Goal: Task Accomplishment & Management: Manage account settings

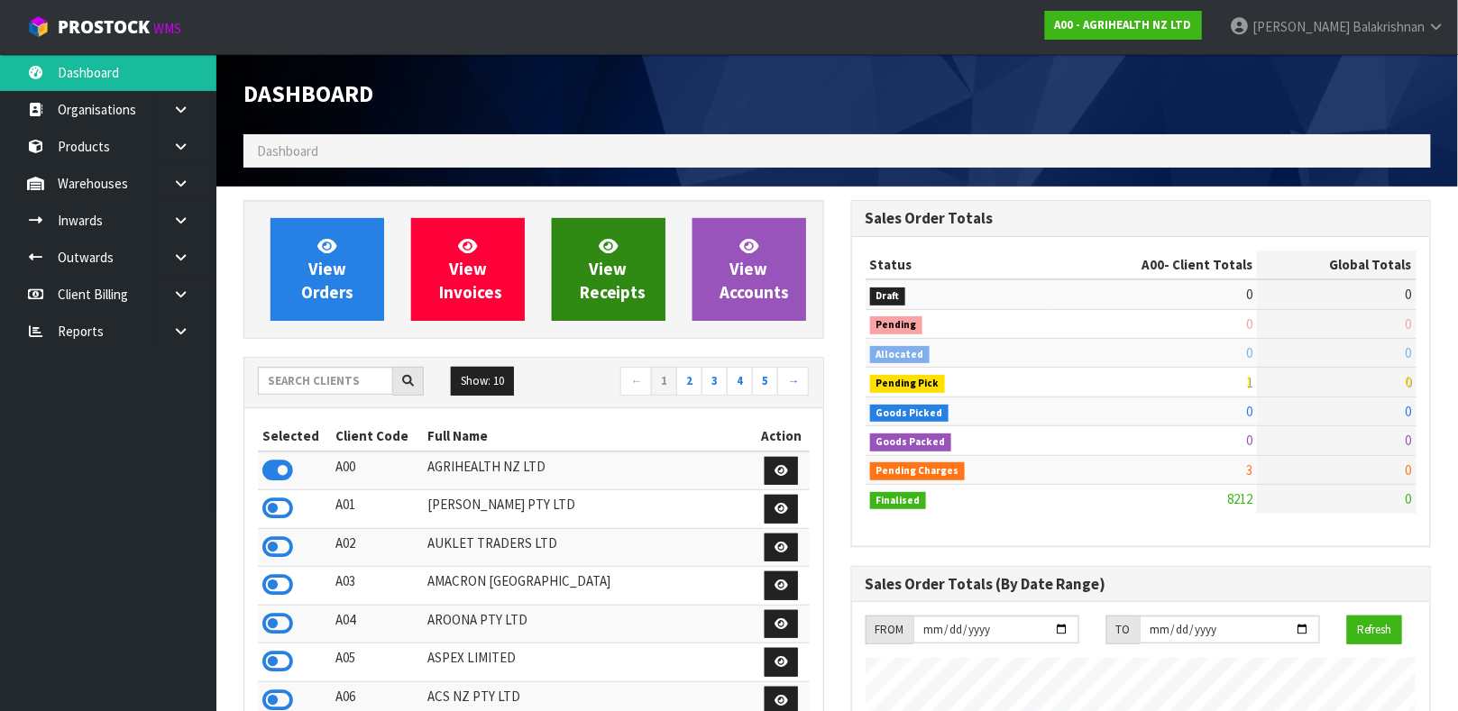
scroll to position [1368, 607]
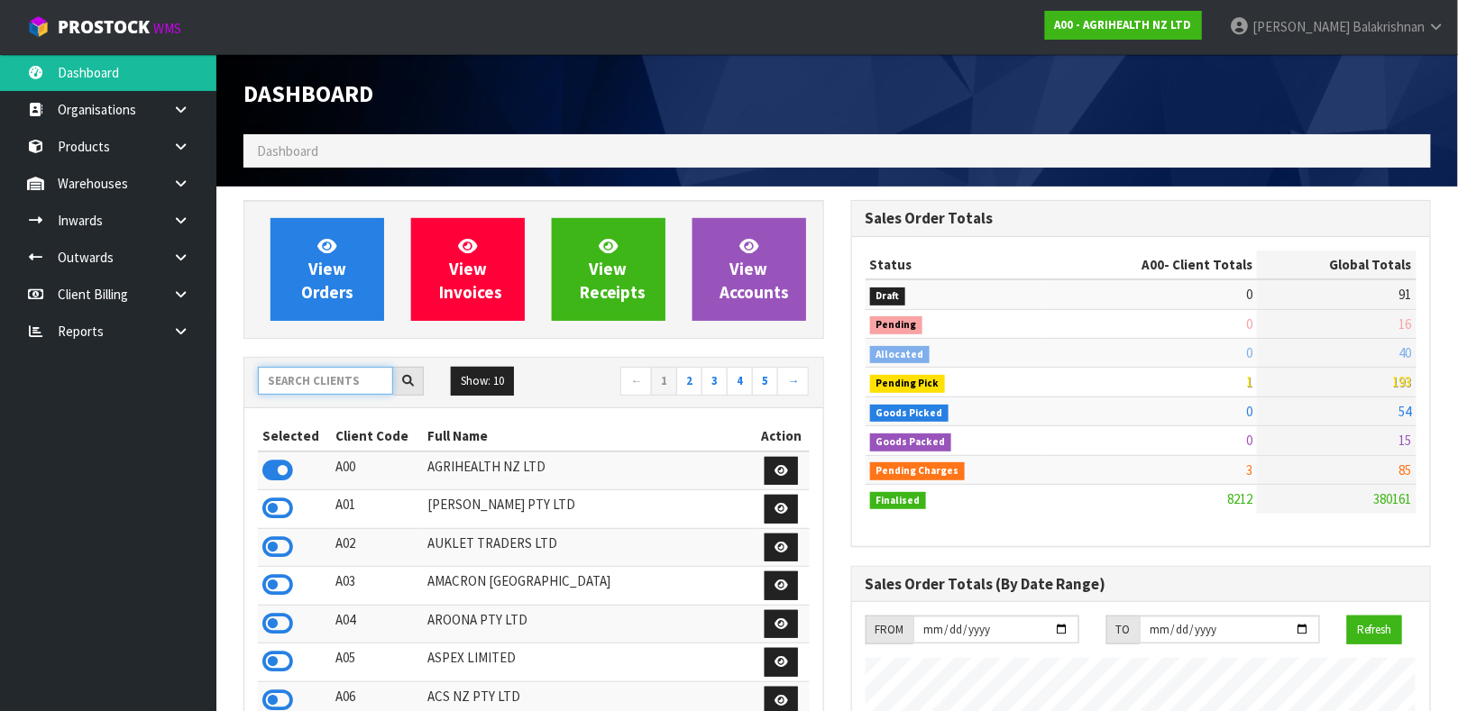
click at [332, 383] on input "text" at bounding box center [325, 381] width 135 height 28
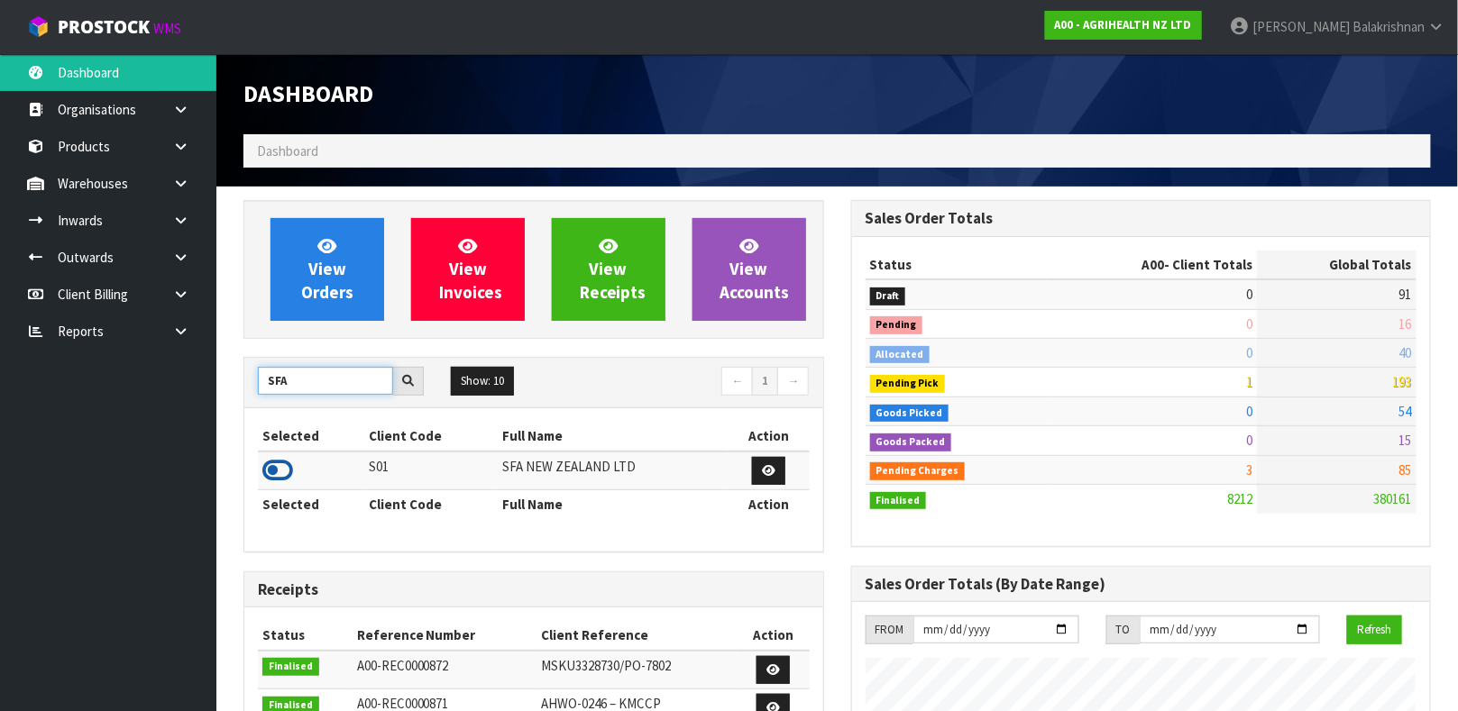
type input "SFA"
click at [280, 473] on icon at bounding box center [277, 470] width 31 height 27
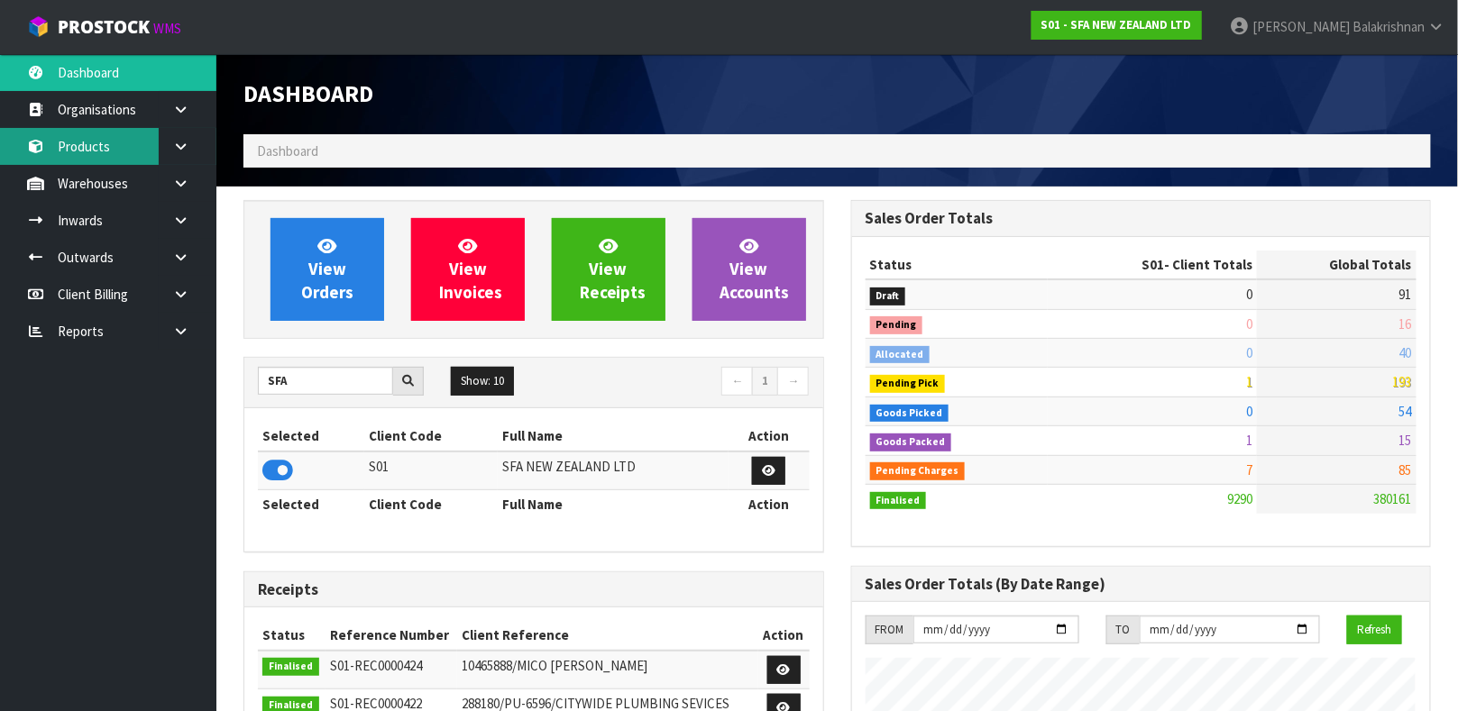
click at [94, 151] on link "Products" at bounding box center [108, 146] width 216 height 37
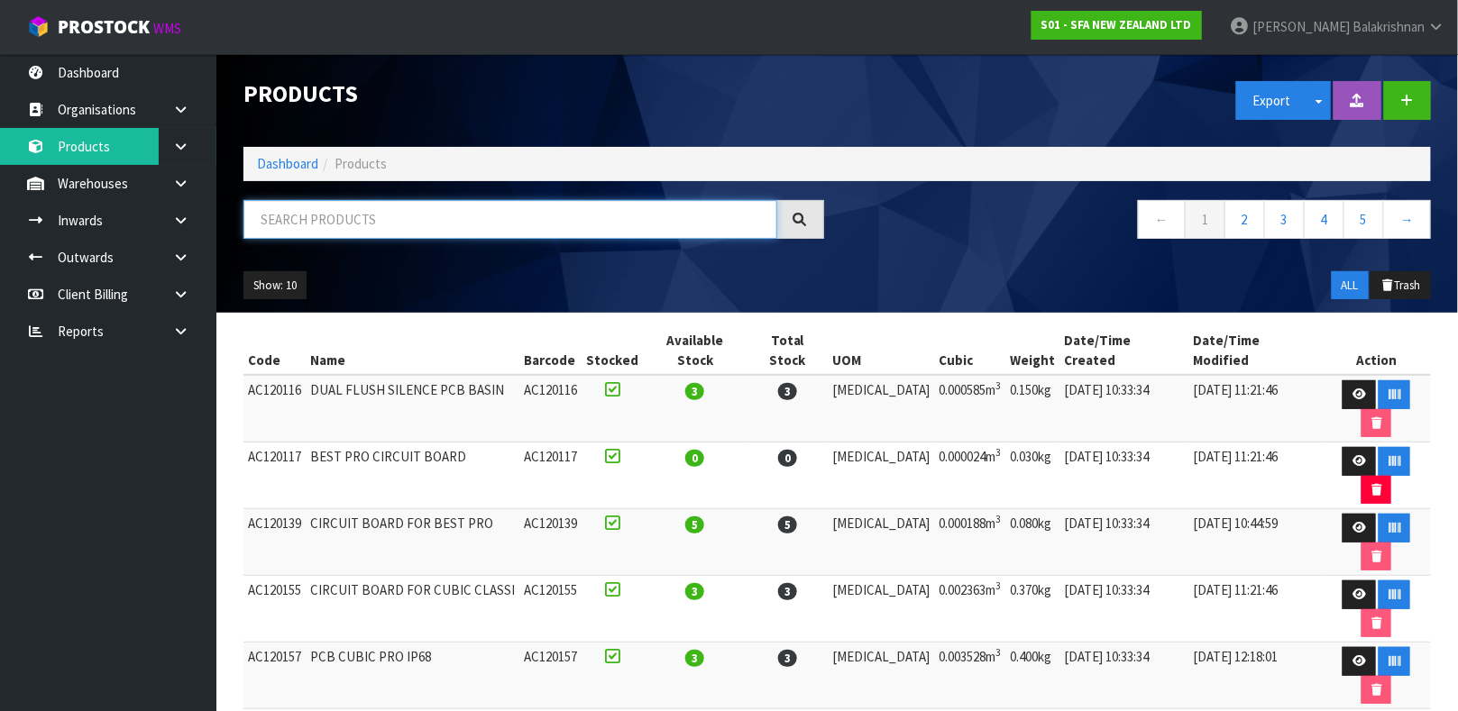
click at [333, 200] on input "text" at bounding box center [510, 219] width 534 height 39
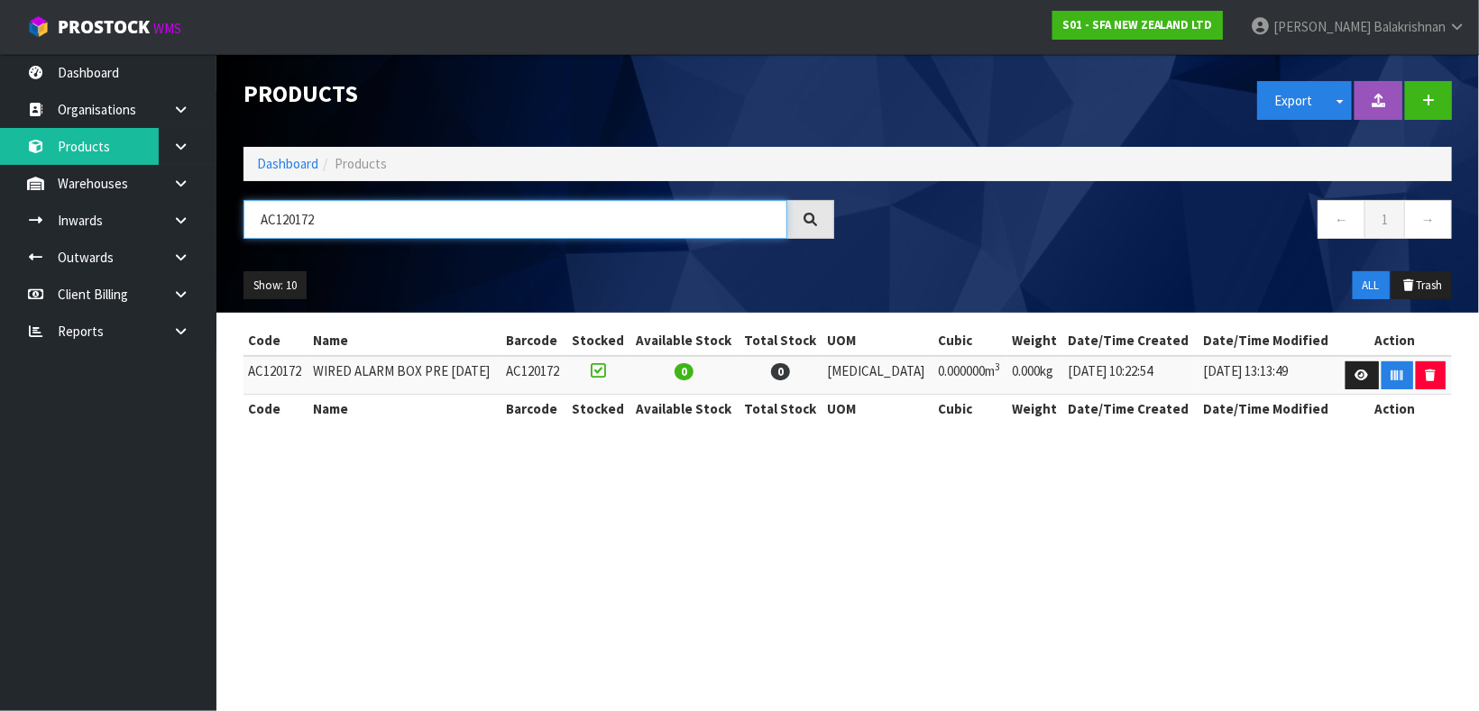
type input "AC120172"
click at [1359, 367] on link at bounding box center [1361, 376] width 33 height 29
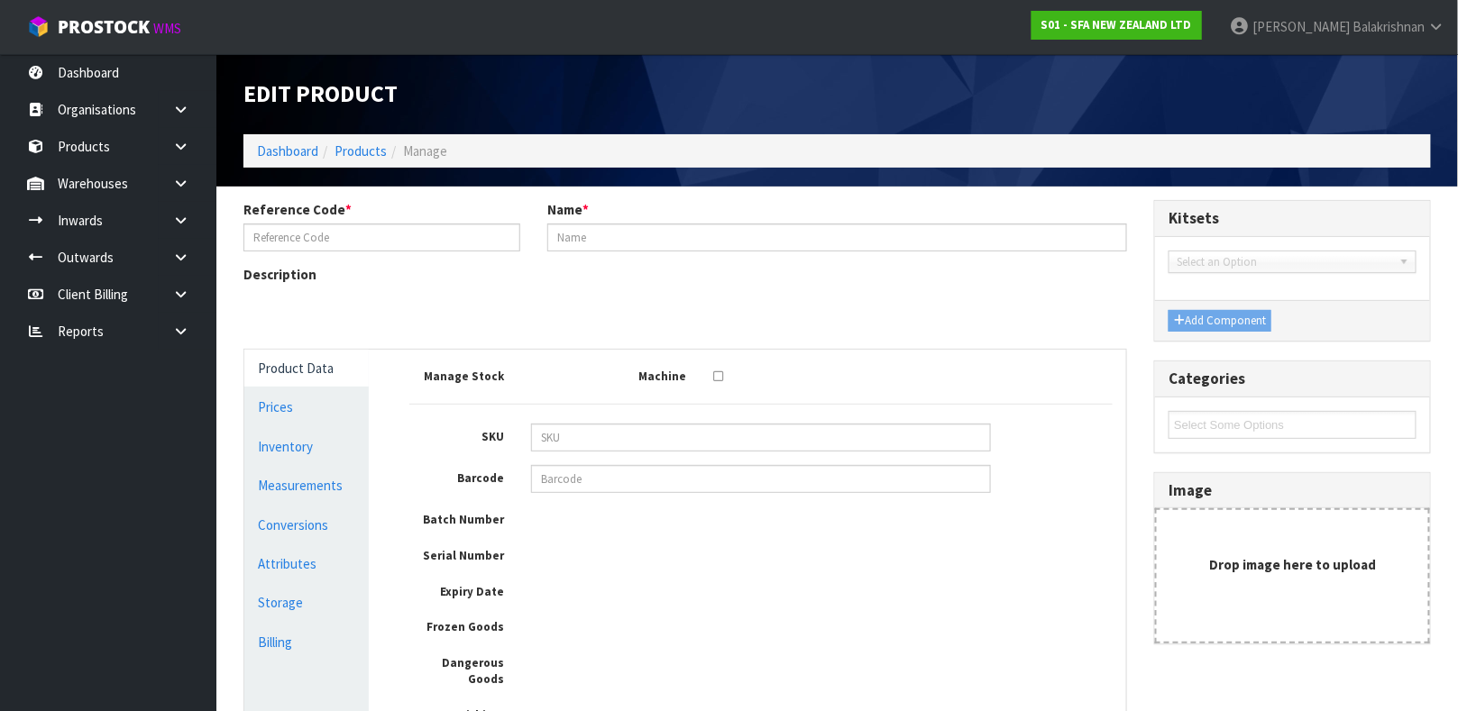
type input "AC120172"
type input "WIRED ALARM BOX PRE JUNE 2019"
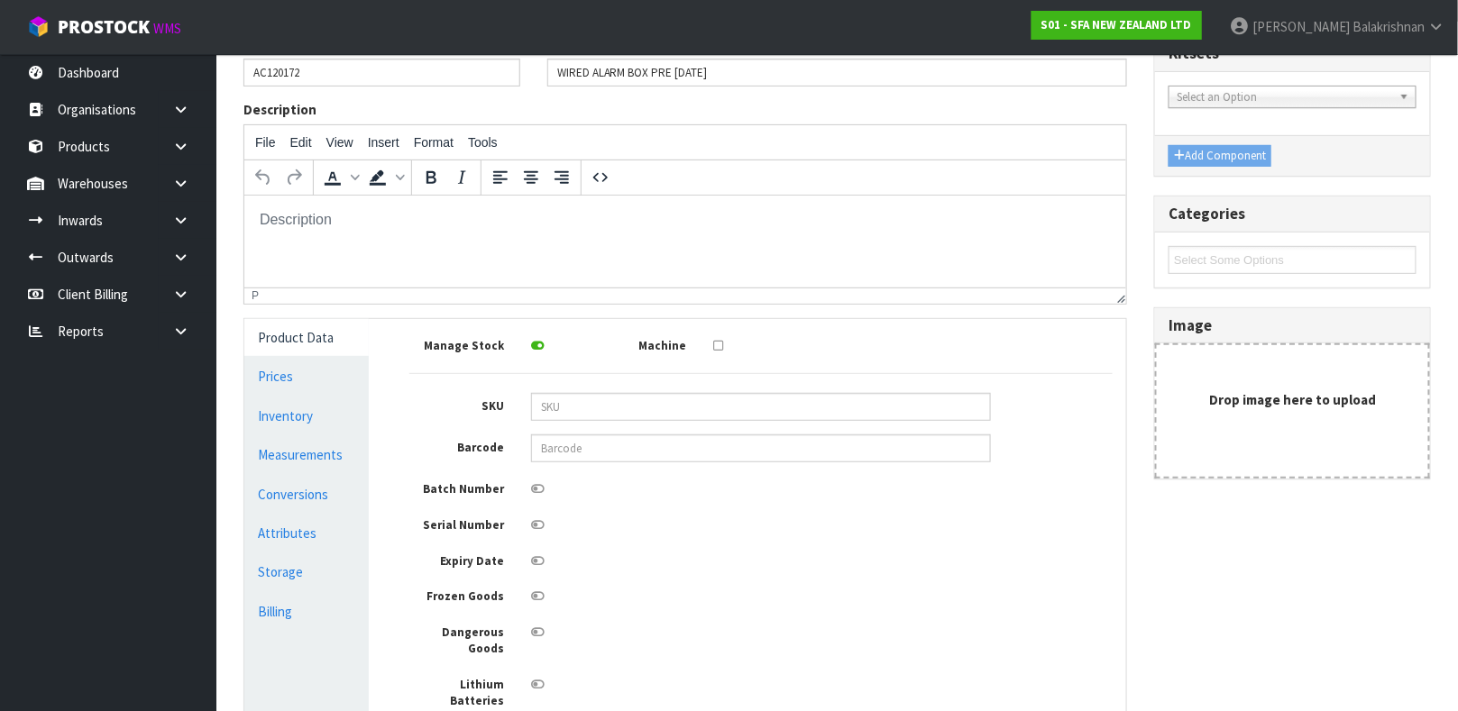
scroll to position [186, 0]
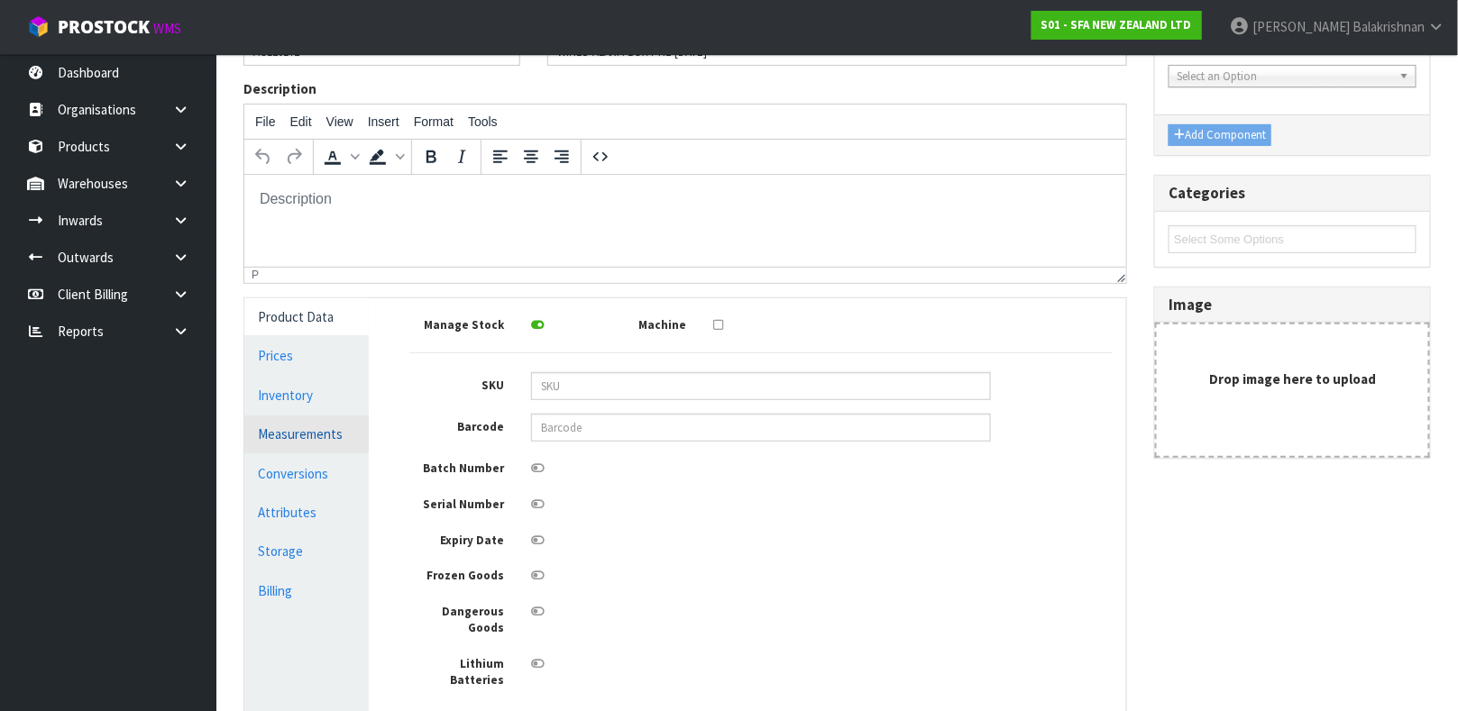
click at [280, 423] on link "Measurements" at bounding box center [306, 434] width 124 height 37
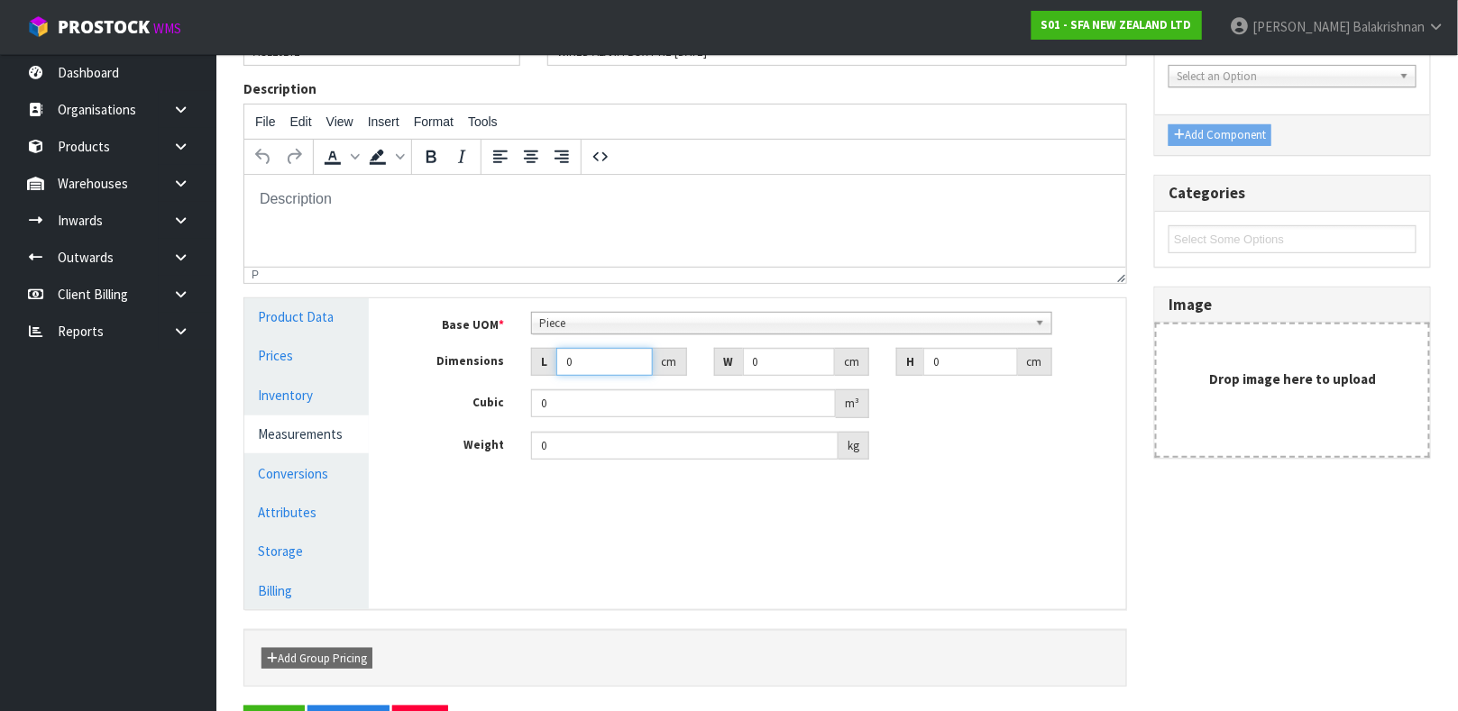
click at [605, 357] on input "0" at bounding box center [604, 362] width 96 height 28
type input "0.000001"
type input "21"
type input "14"
type input "8"
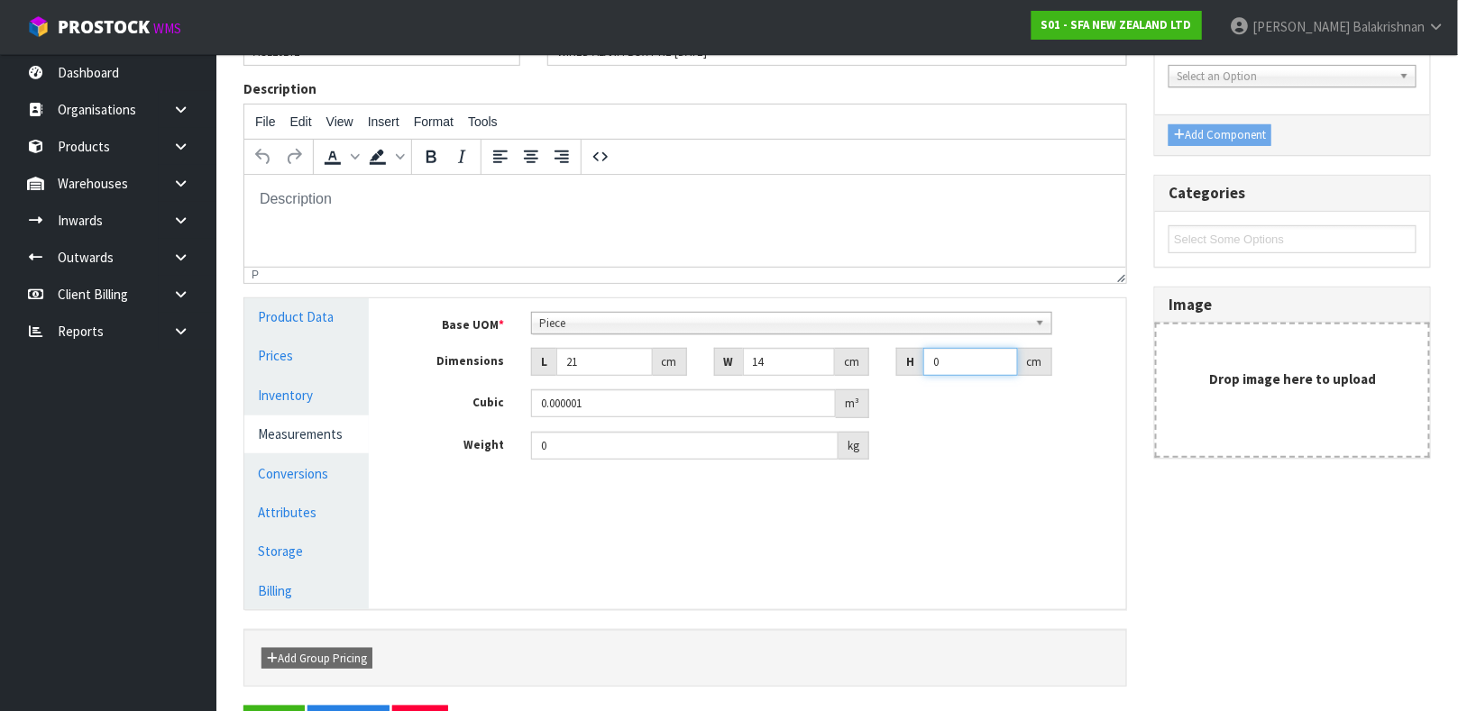
type input "0.002352"
type input "8"
click at [577, 456] on input "0" at bounding box center [684, 446] width 307 height 28
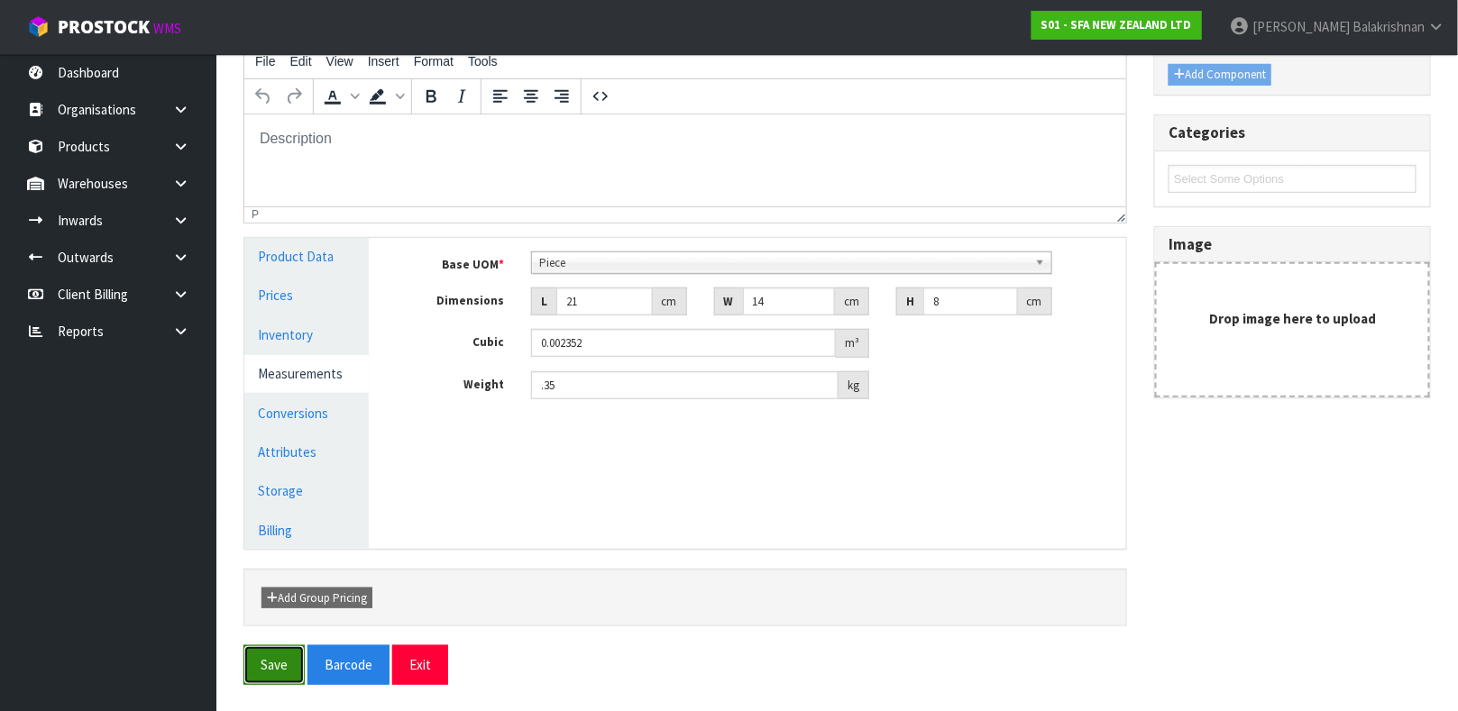
click at [257, 657] on button "Save" at bounding box center [273, 665] width 61 height 39
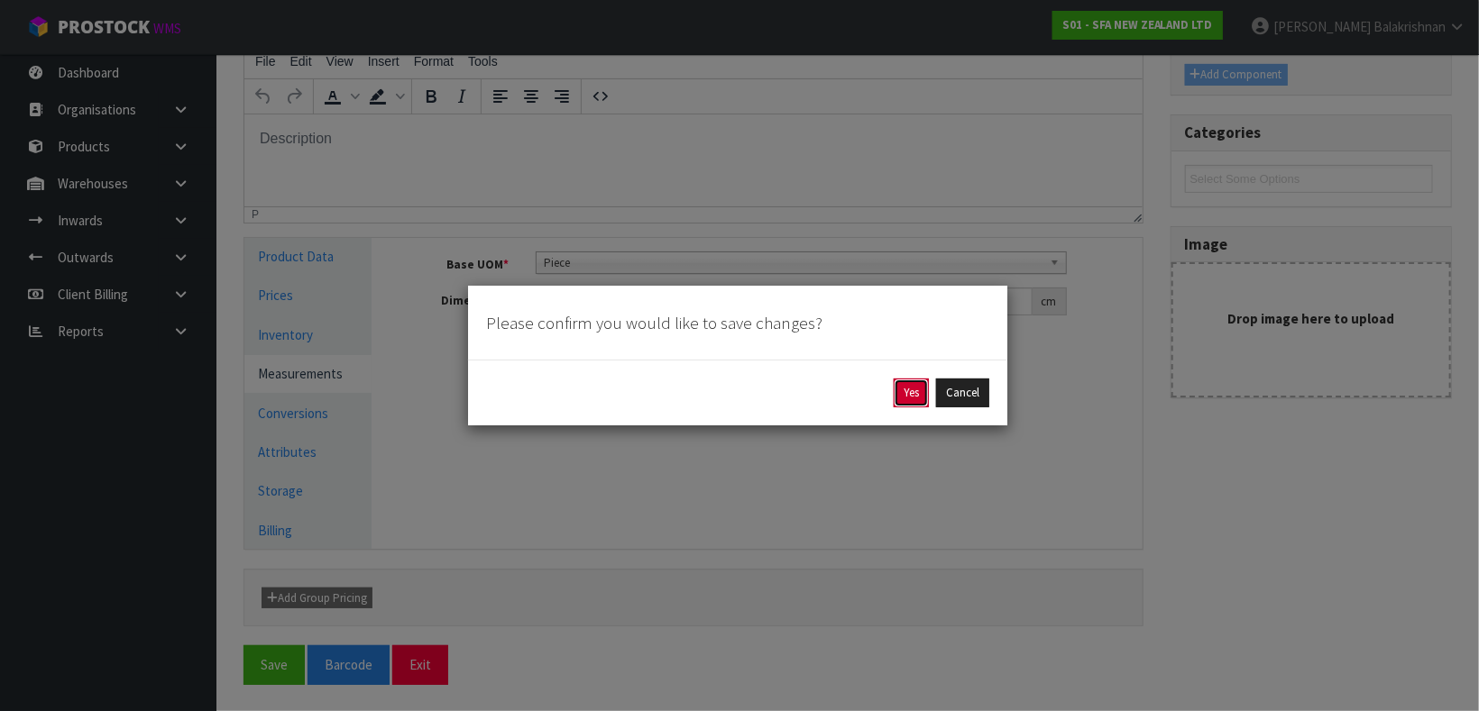
click at [911, 387] on button "Yes" at bounding box center [911, 393] width 35 height 29
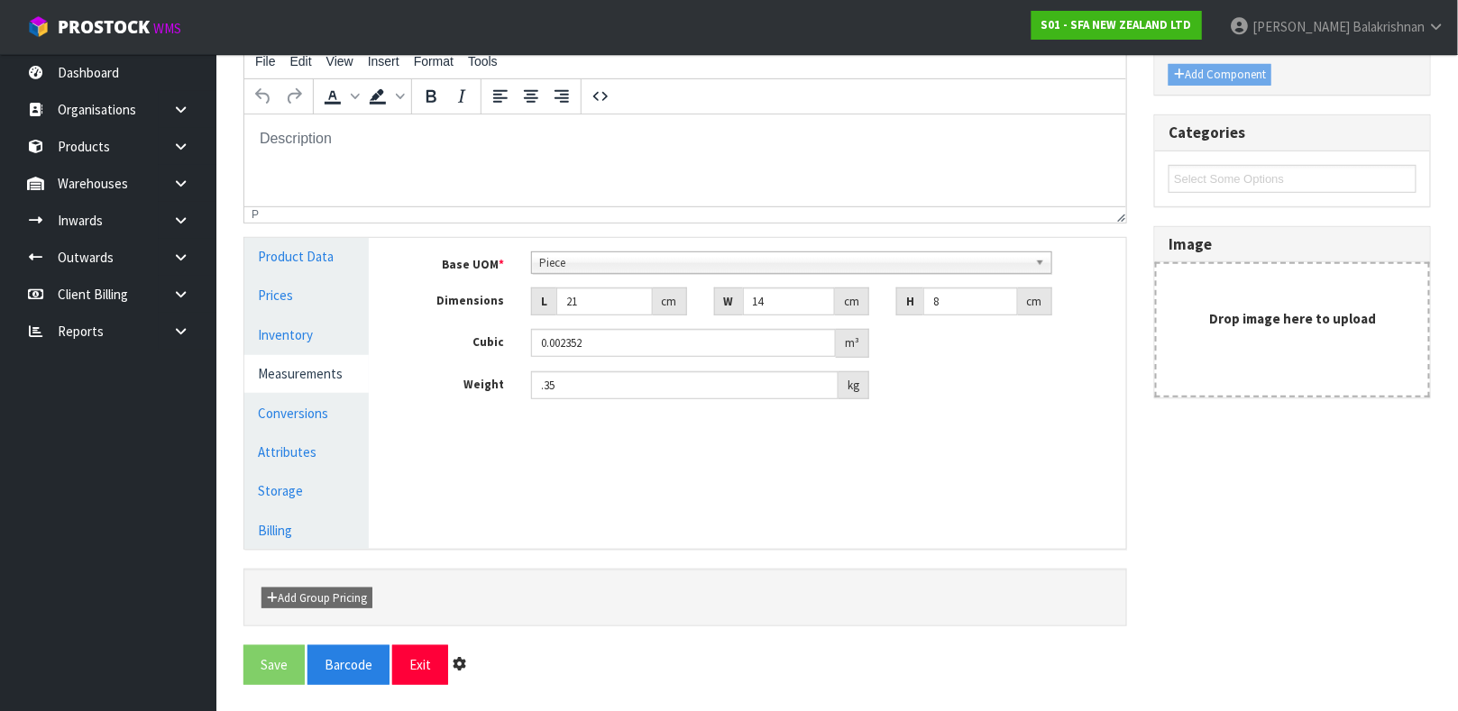
scroll to position [0, 0]
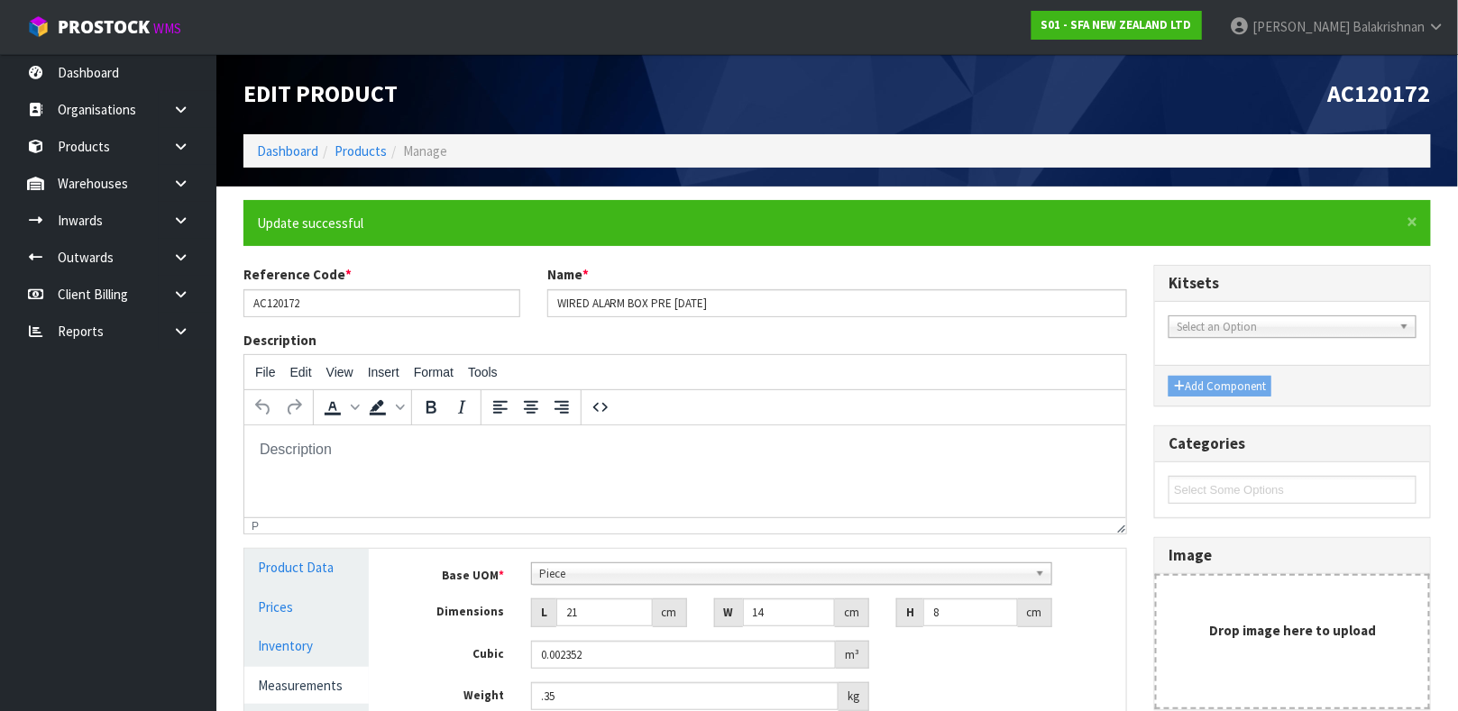
type input "0.35"
click at [1176, 27] on strong "S01 - SFA NEW ZEALAND LTD" at bounding box center [1117, 24] width 151 height 15
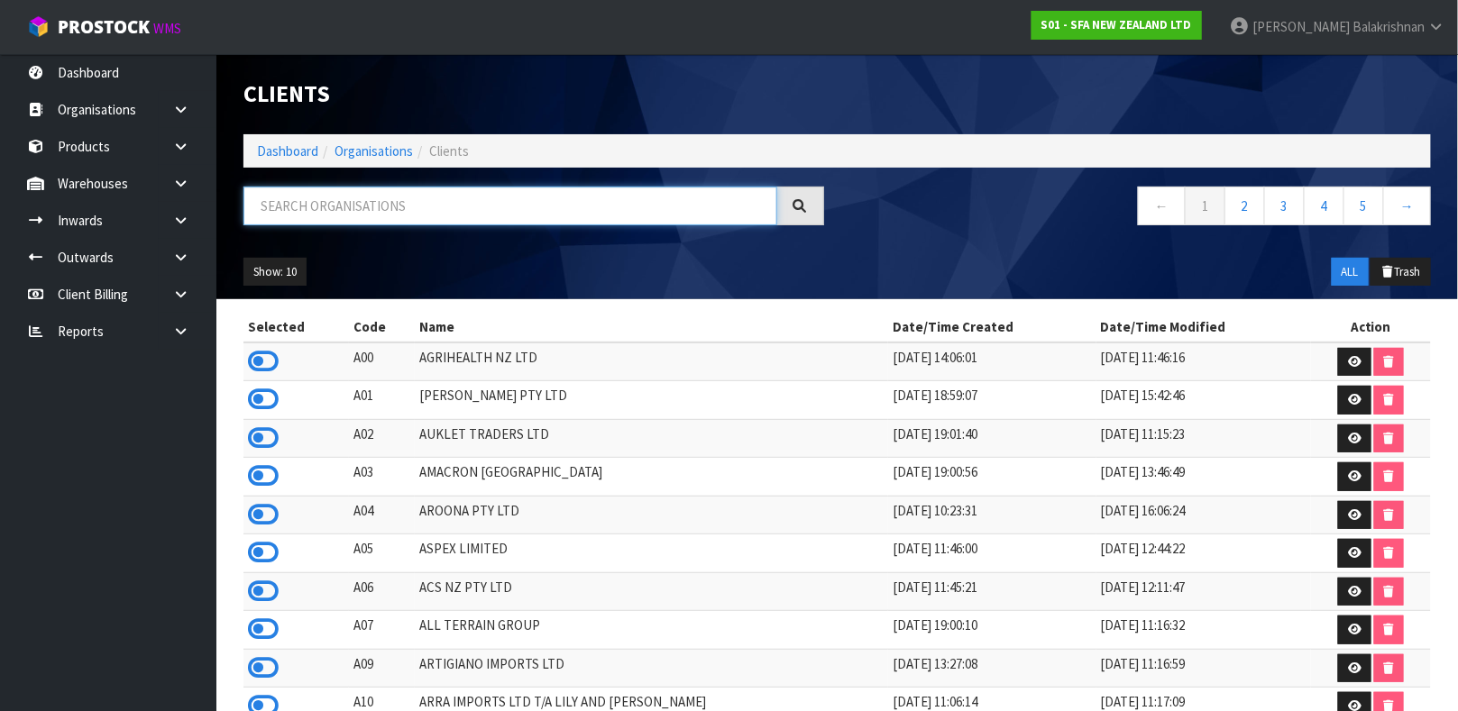
click at [547, 197] on input "text" at bounding box center [510, 206] width 534 height 39
type input "Y"
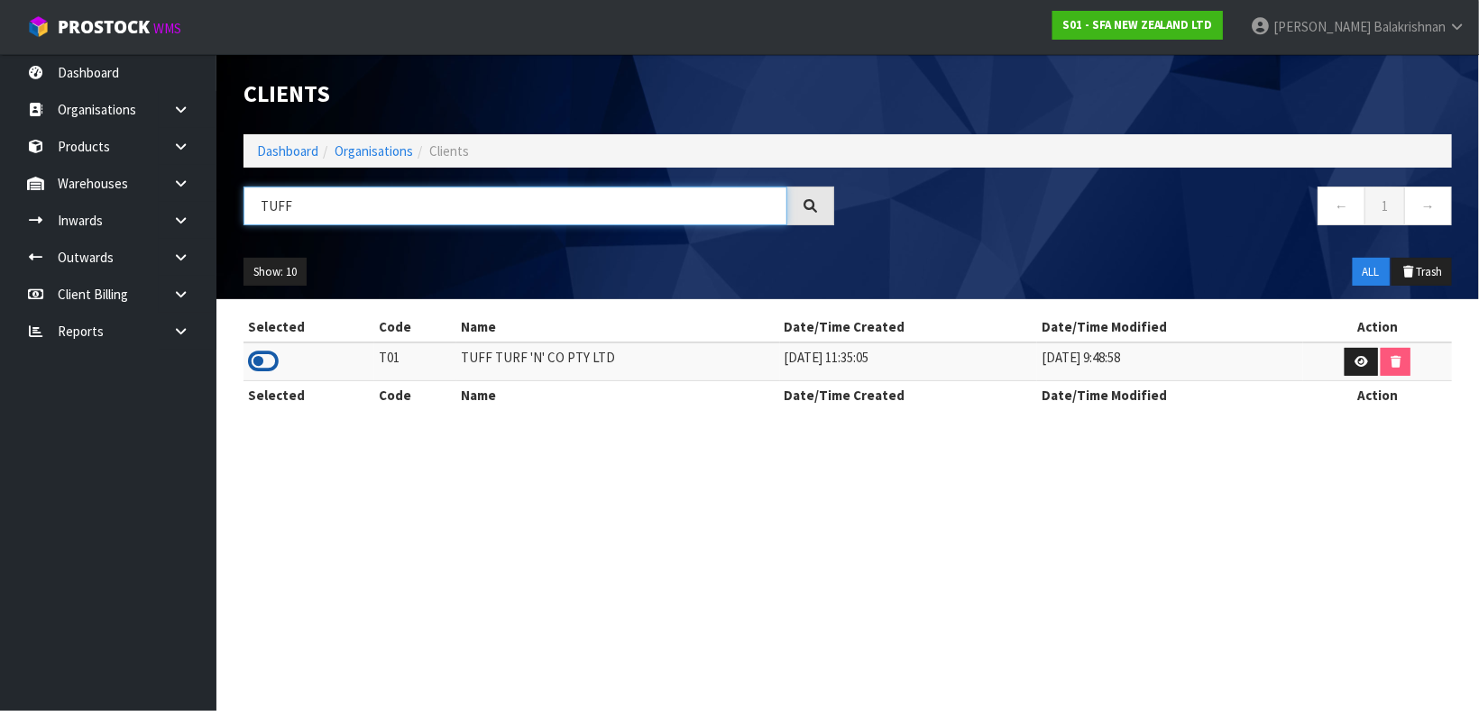
type input "TUFF"
click at [263, 356] on icon at bounding box center [263, 361] width 31 height 27
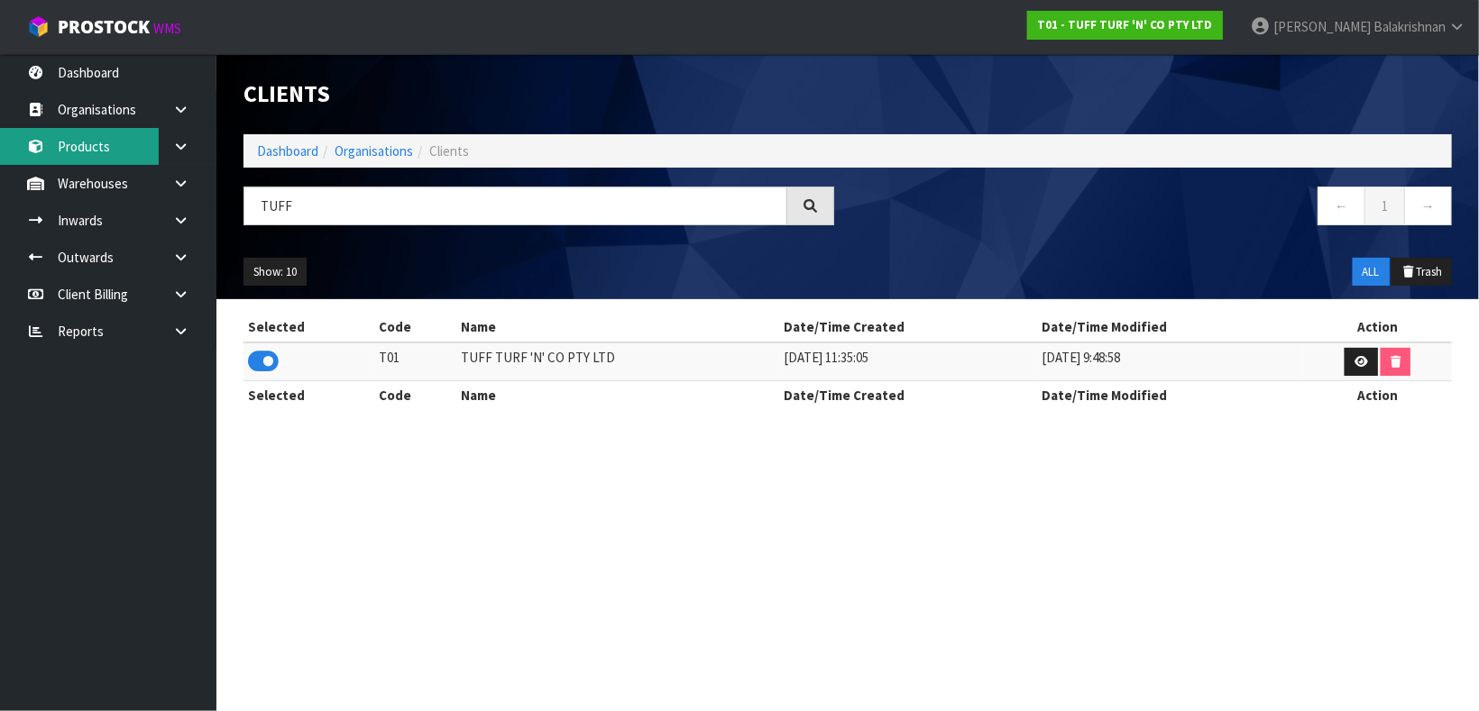
click at [121, 147] on link "Products" at bounding box center [108, 146] width 216 height 37
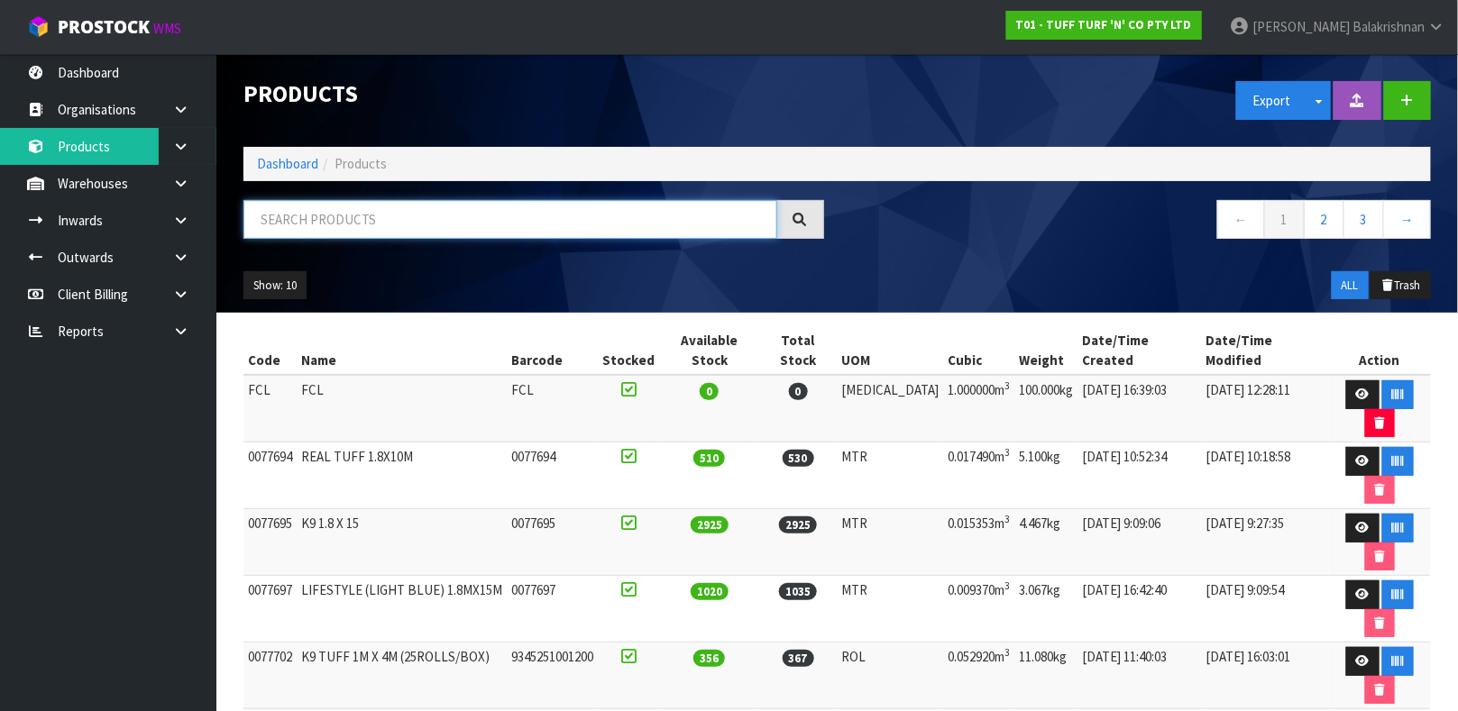
click at [322, 225] on input "text" at bounding box center [510, 219] width 534 height 39
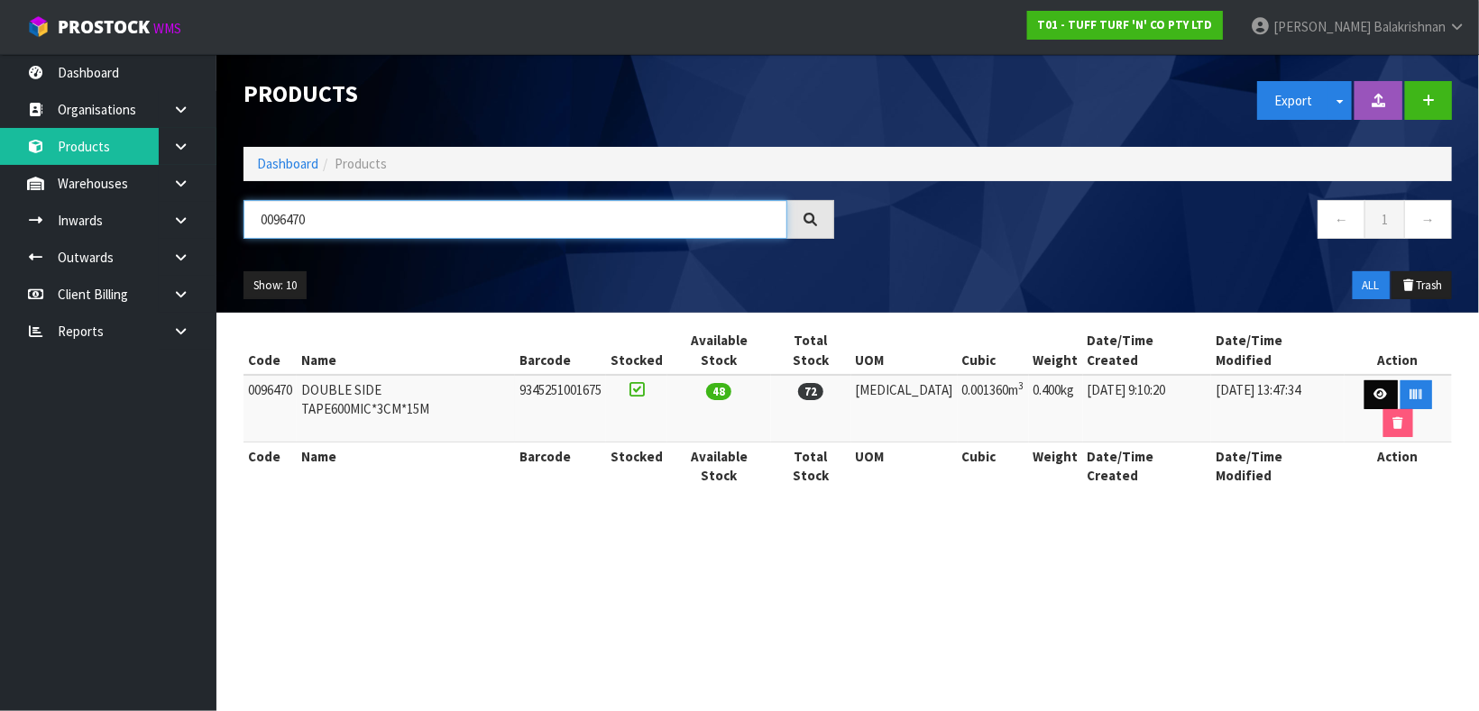
type input "0096470"
click at [1364, 381] on link at bounding box center [1380, 395] width 33 height 29
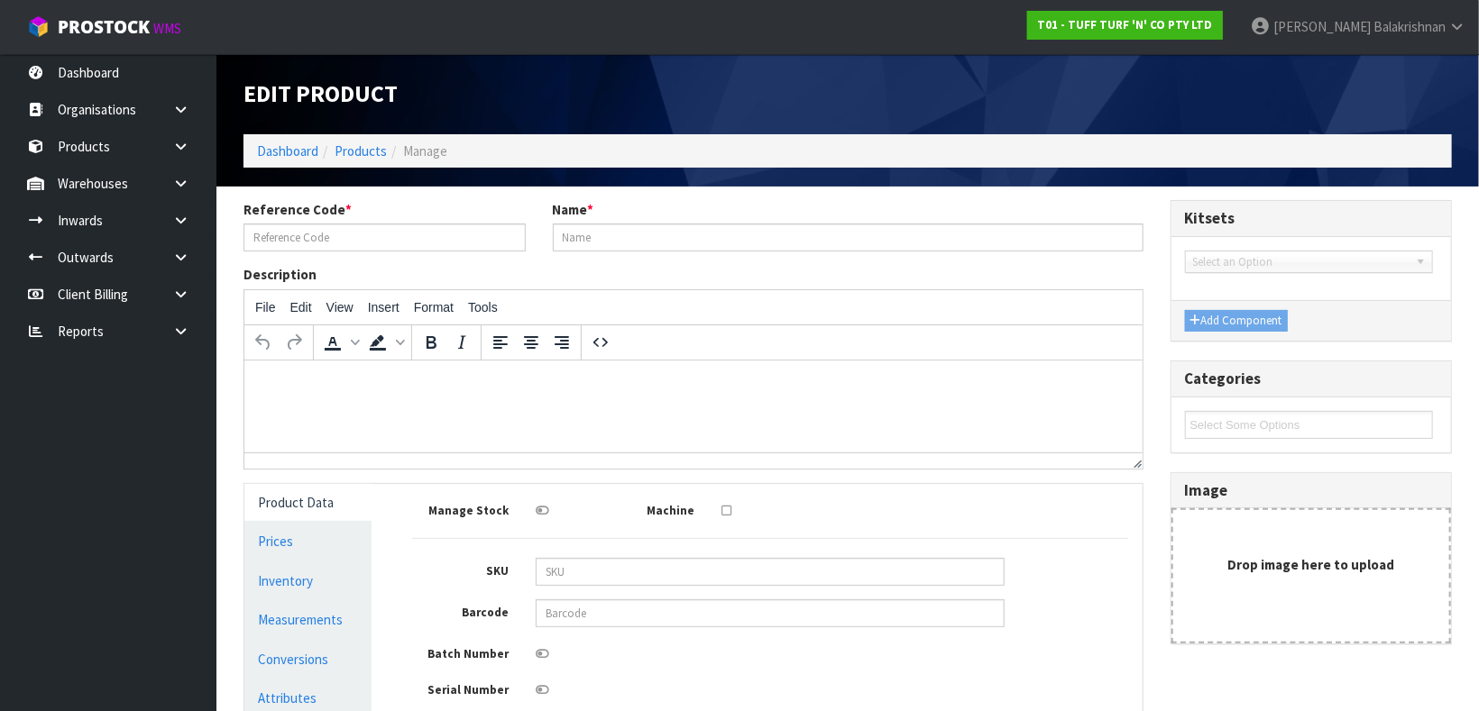
type input "0096470"
type input "DOUBLE SIDE TAPE600MIC*3CM*15M"
type input "9345251001675"
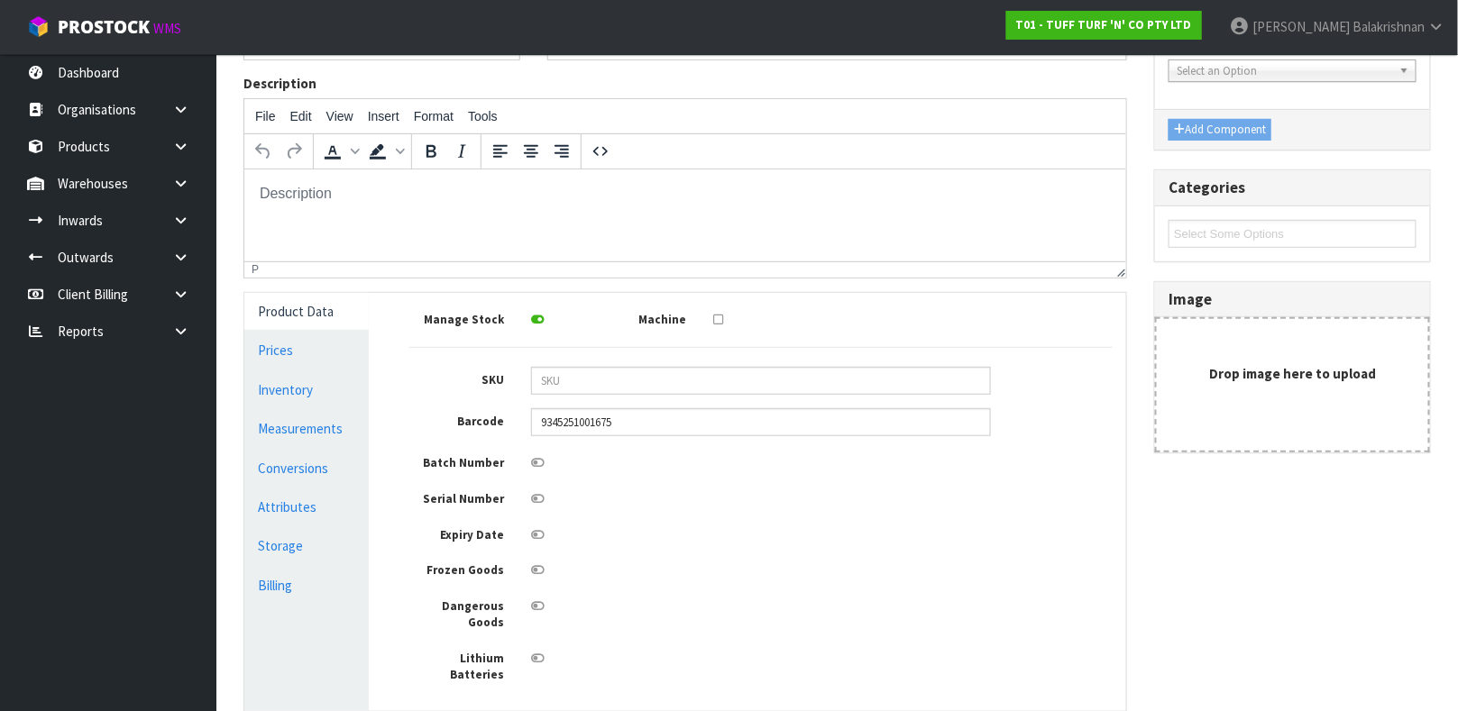
scroll to position [323, 0]
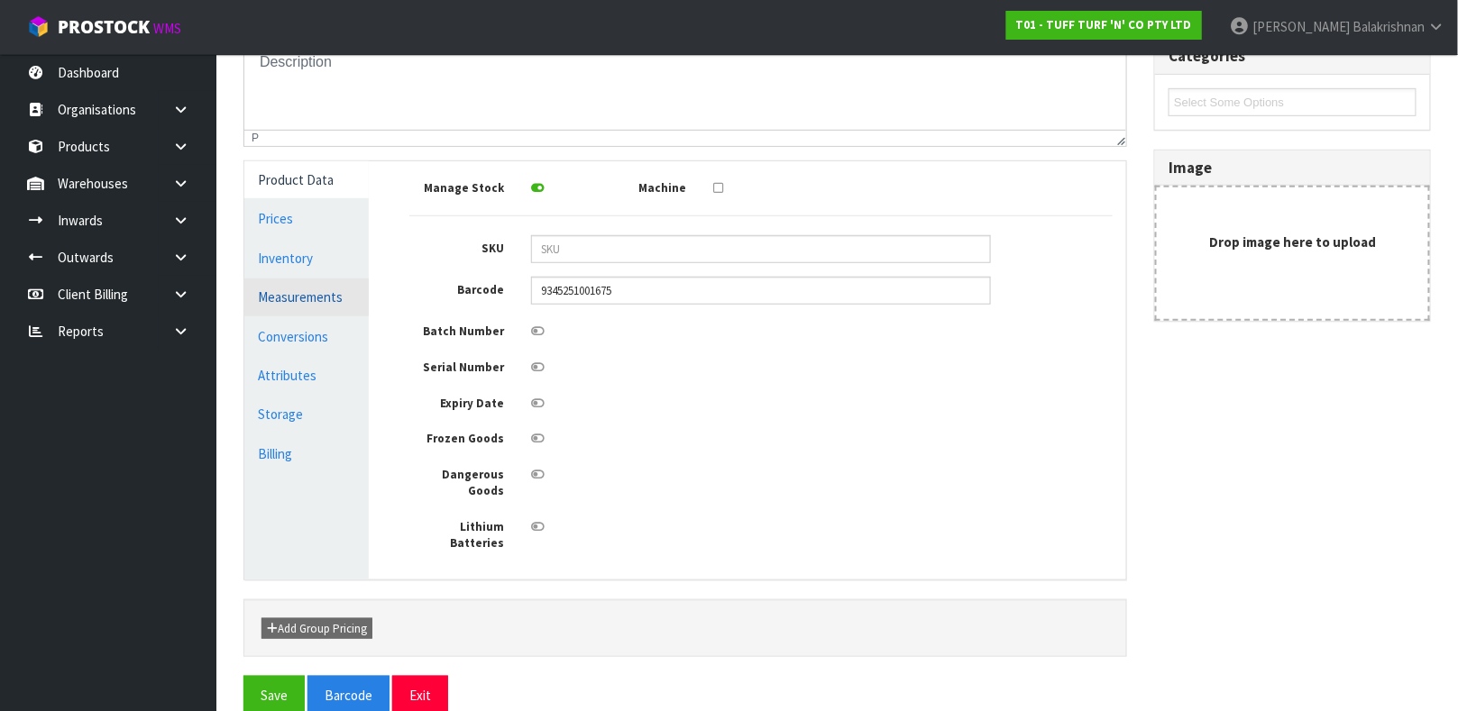
click at [312, 299] on link "Measurements" at bounding box center [306, 297] width 124 height 37
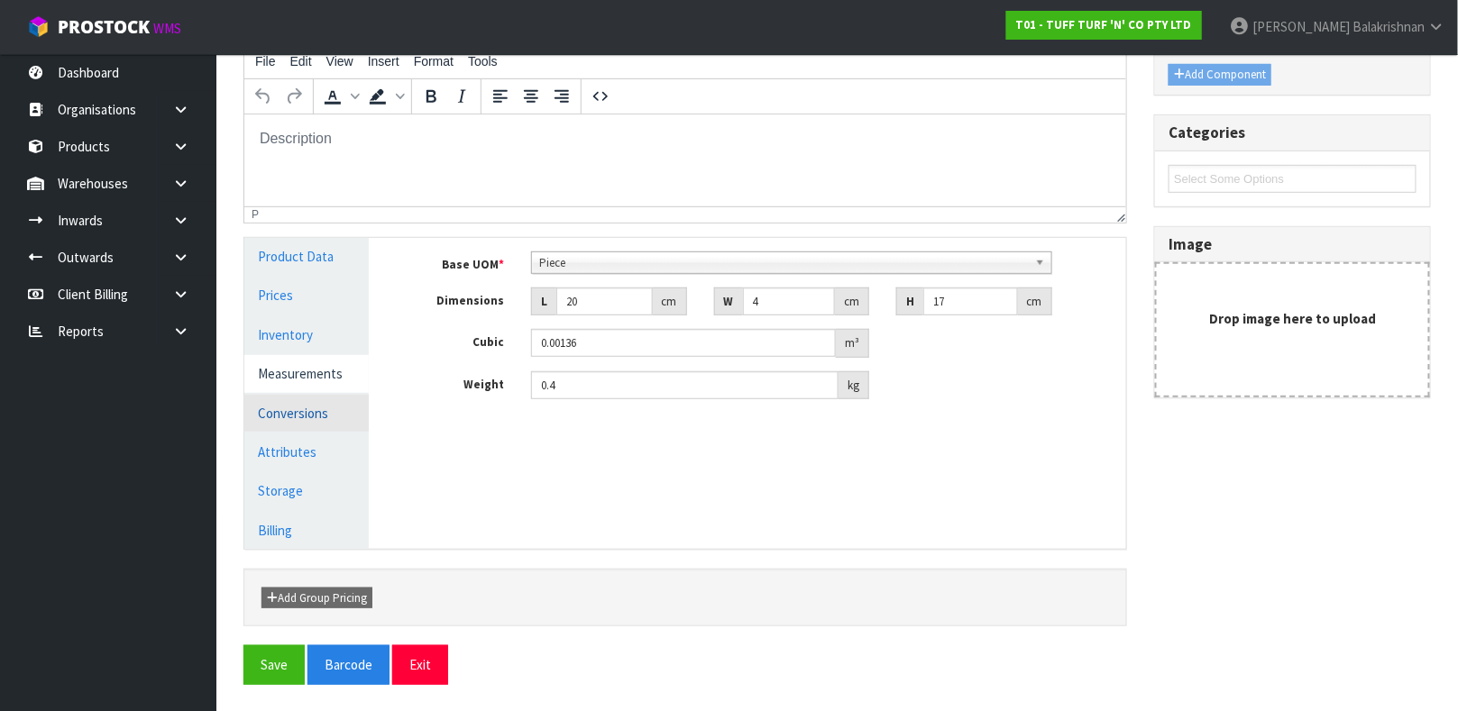
click at [288, 408] on link "Conversions" at bounding box center [306, 413] width 124 height 37
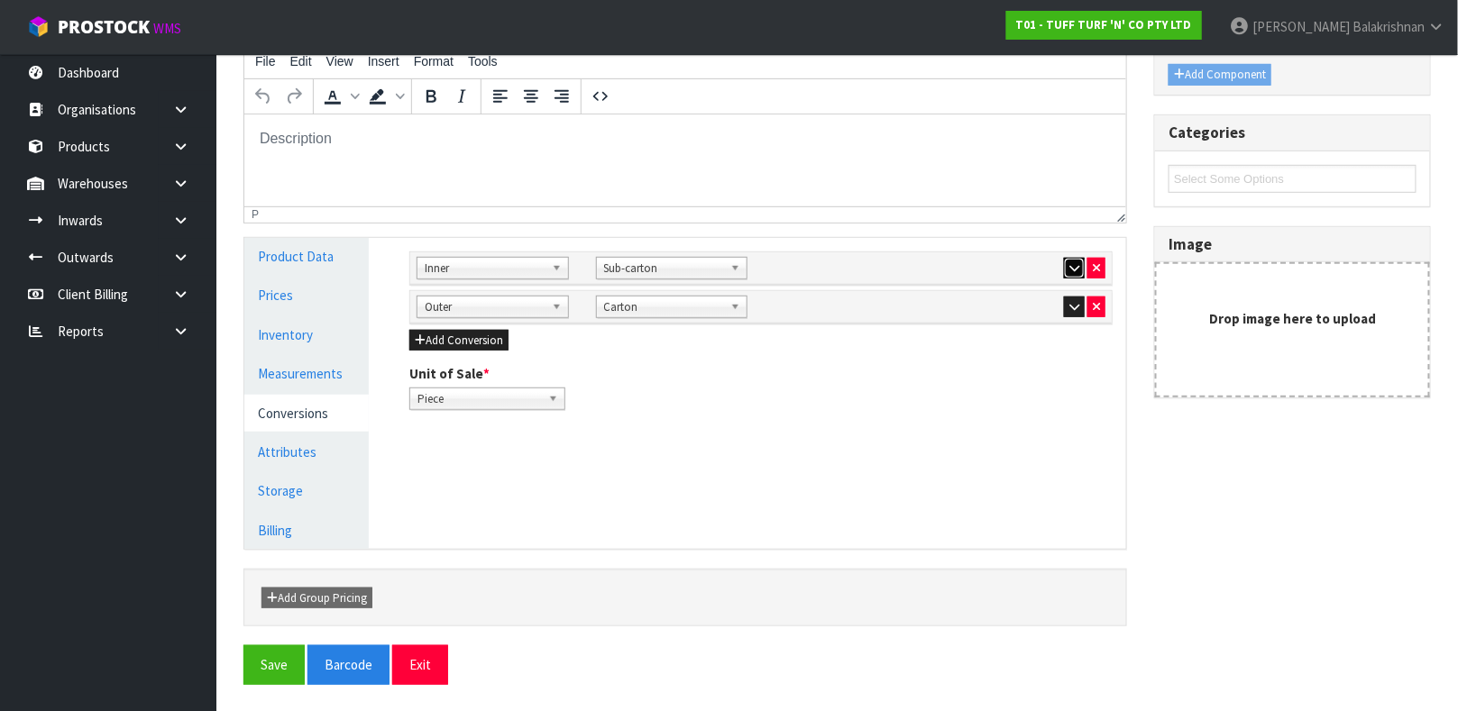
click at [1072, 271] on icon "button" at bounding box center [1074, 268] width 10 height 12
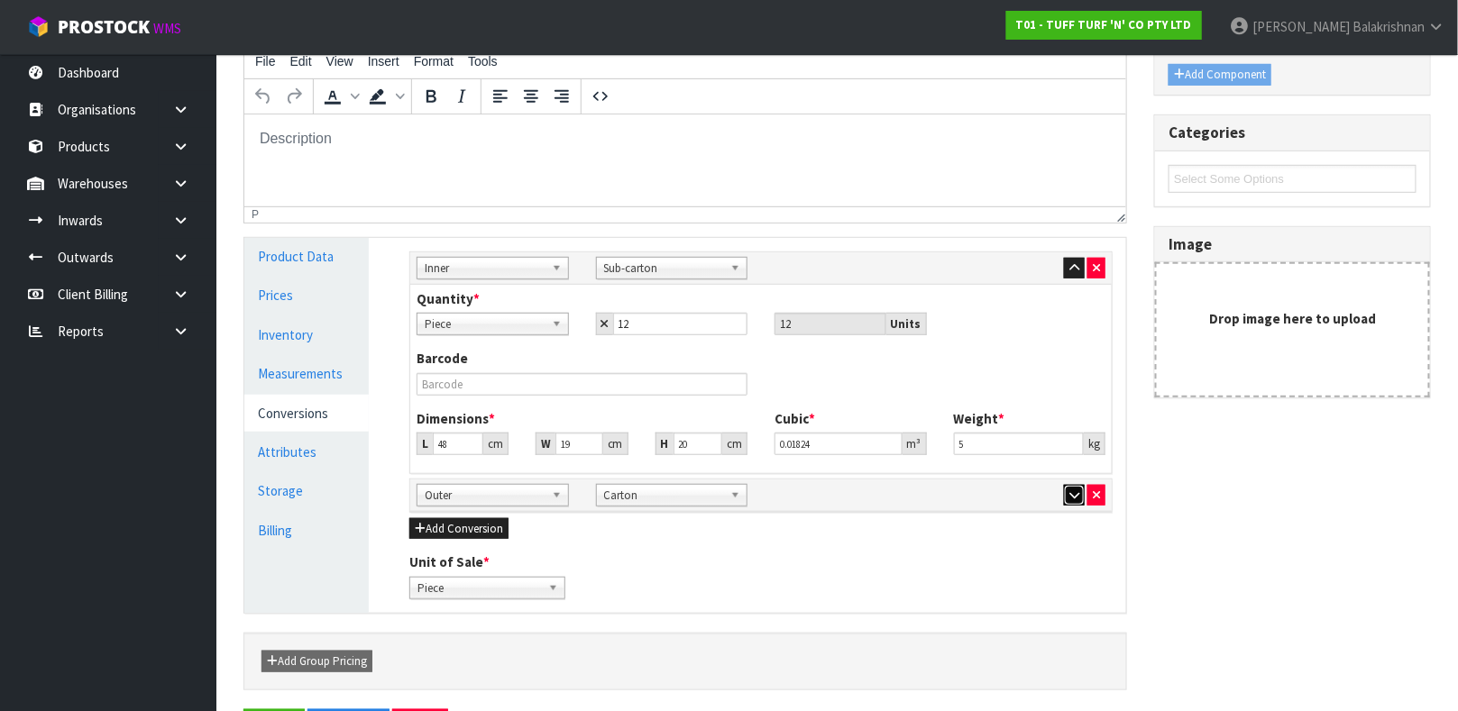
click at [1069, 495] on icon "button" at bounding box center [1074, 496] width 10 height 12
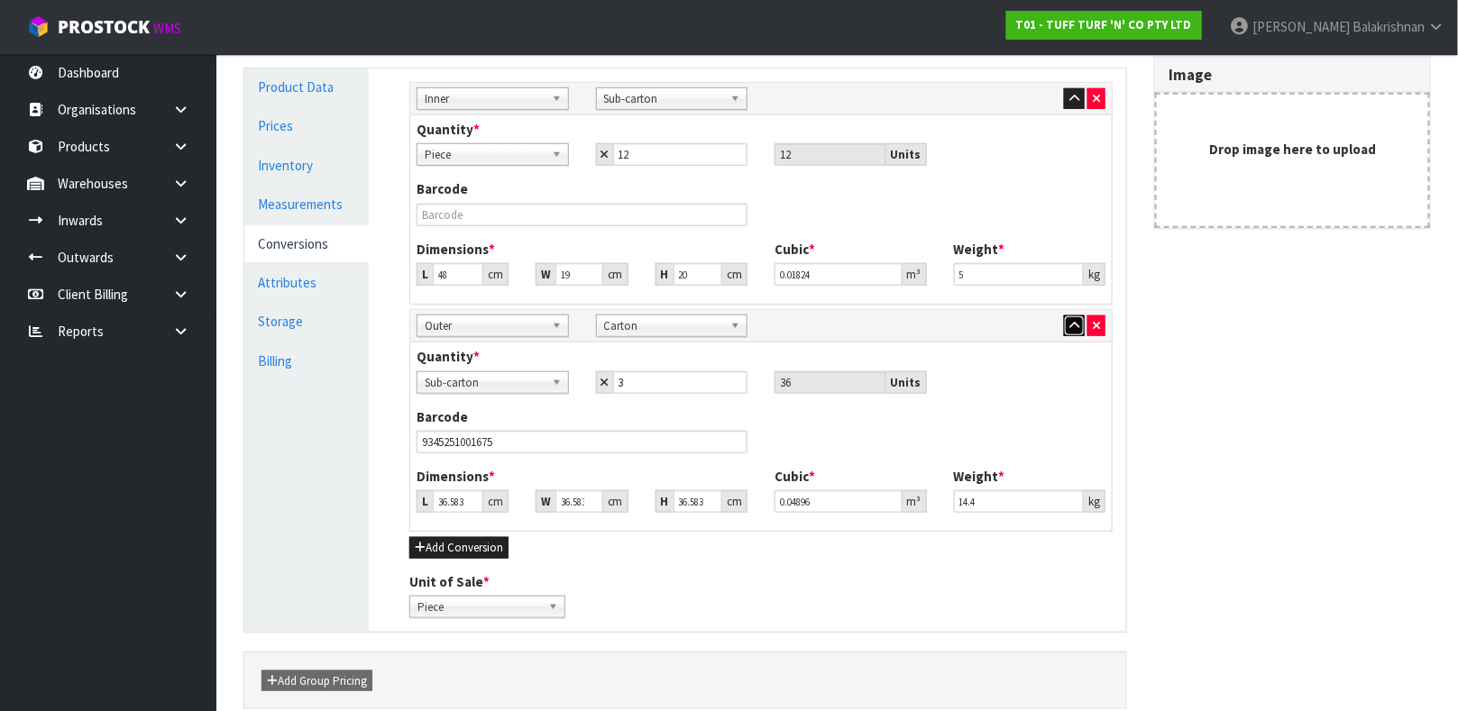
scroll to position [500, 0]
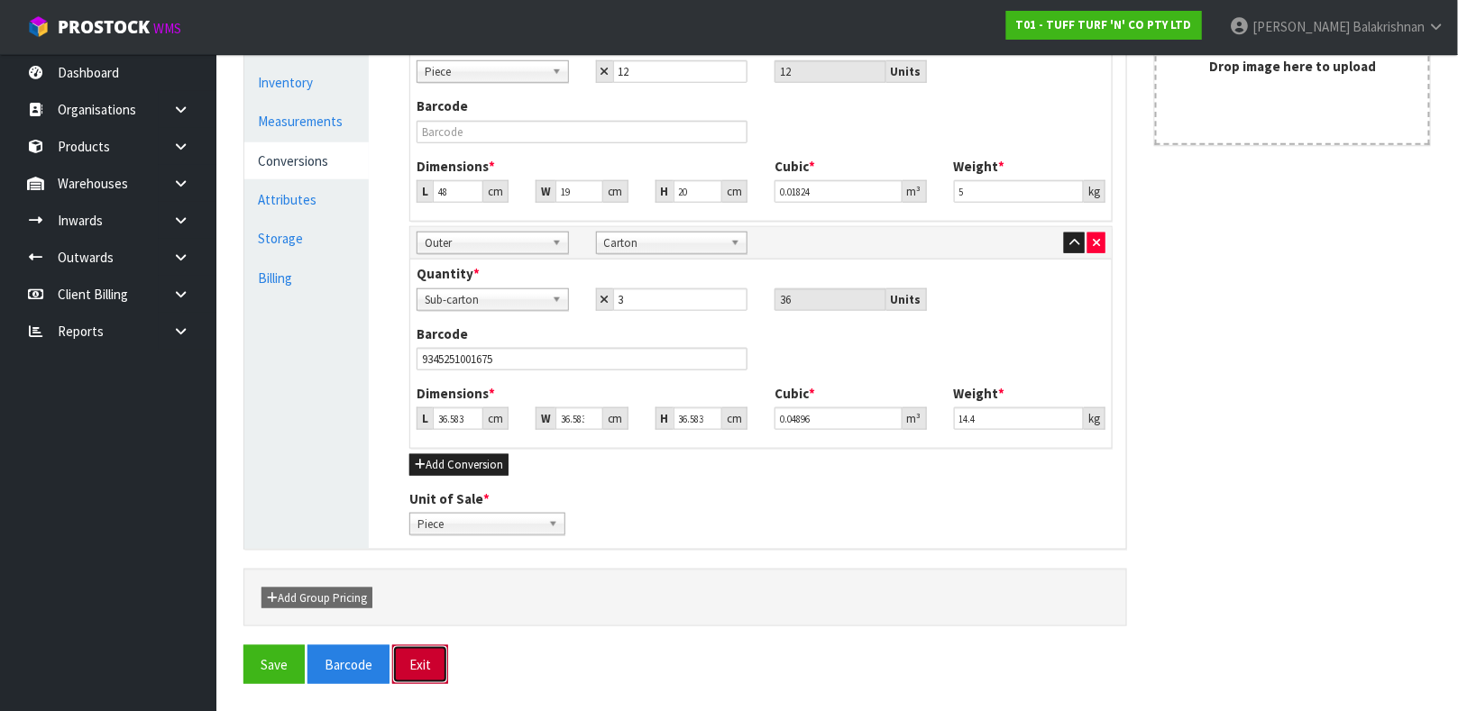
click at [431, 656] on button "Exit" at bounding box center [420, 665] width 56 height 39
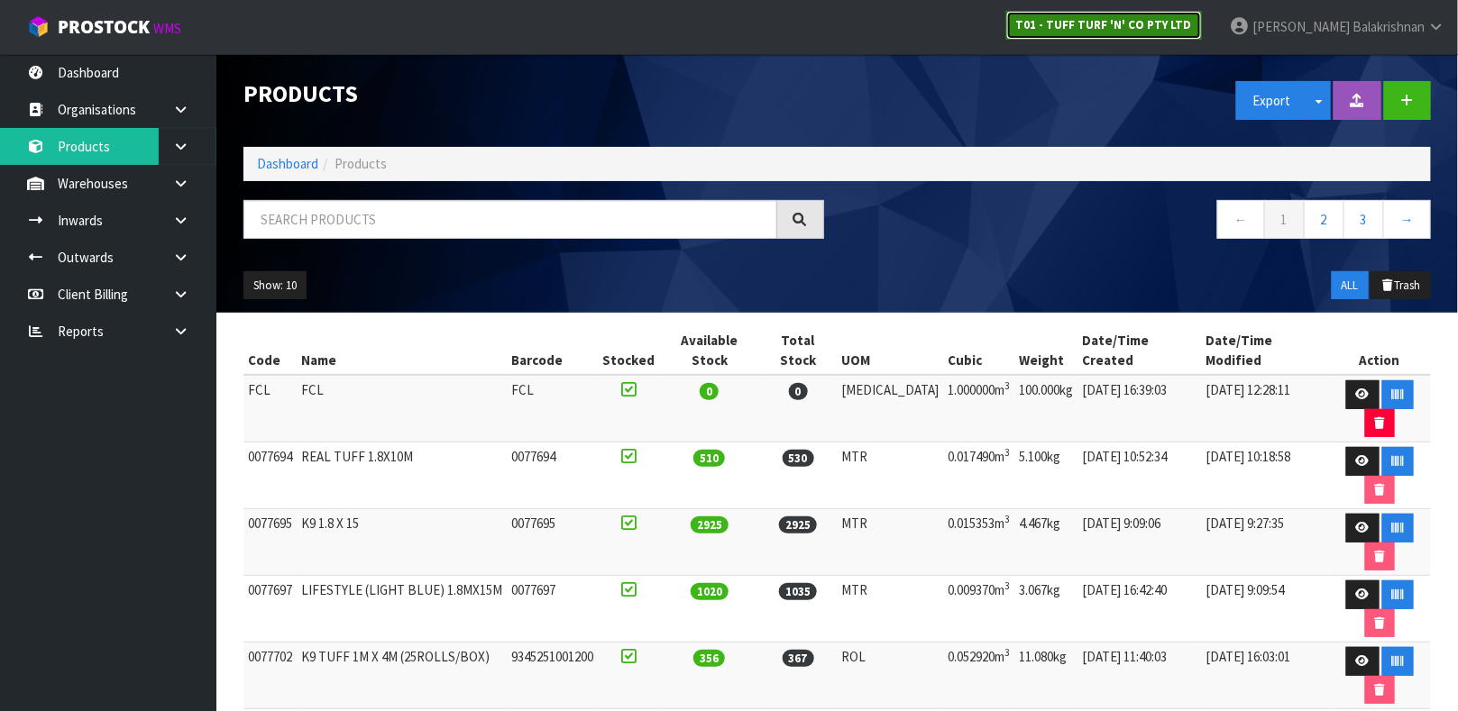
click at [1135, 23] on strong "T01 - TUFF TURF 'N' CO PTY LTD" at bounding box center [1104, 24] width 176 height 15
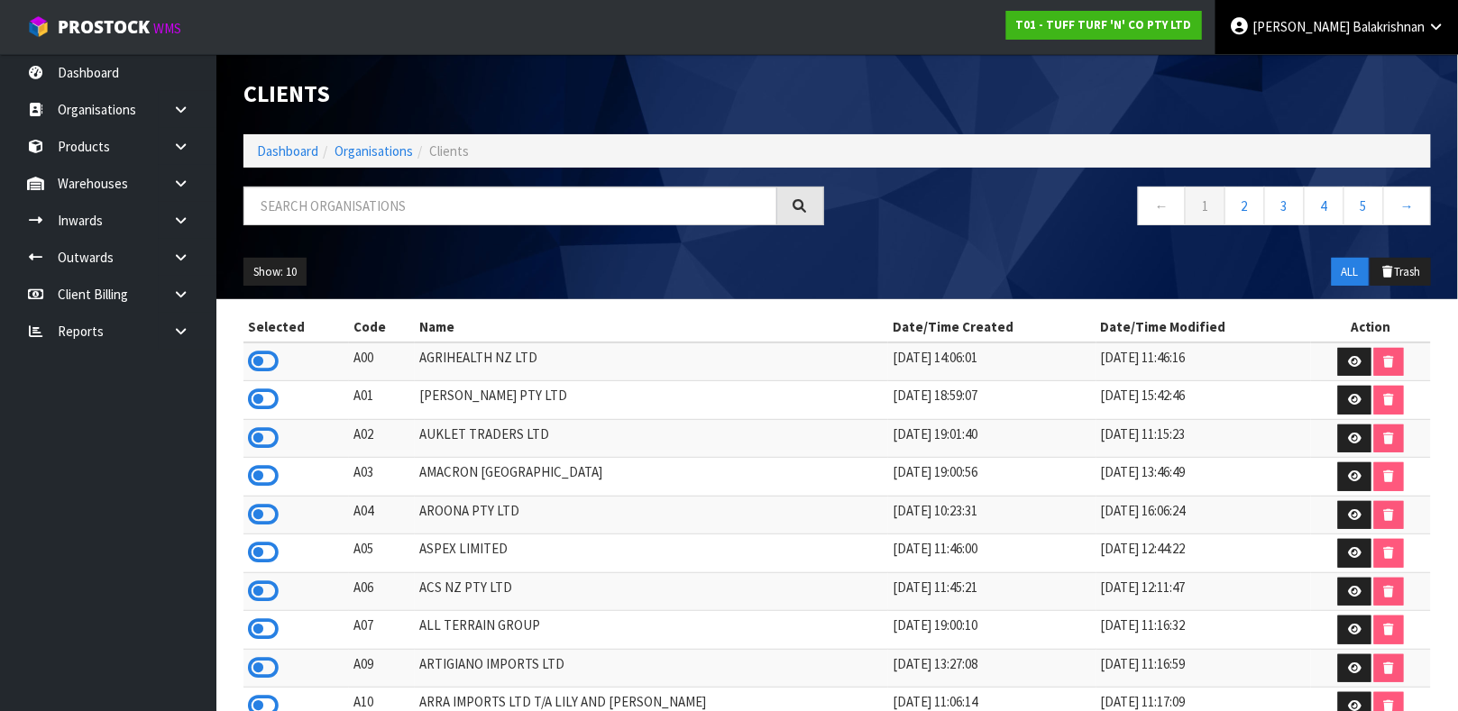
click at [1352, 34] on link "Raj Balakrishnan" at bounding box center [1337, 27] width 243 height 54
click at [1352, 65] on link "Logout" at bounding box center [1386, 72] width 142 height 24
